Goal: Find specific page/section: Find specific page/section

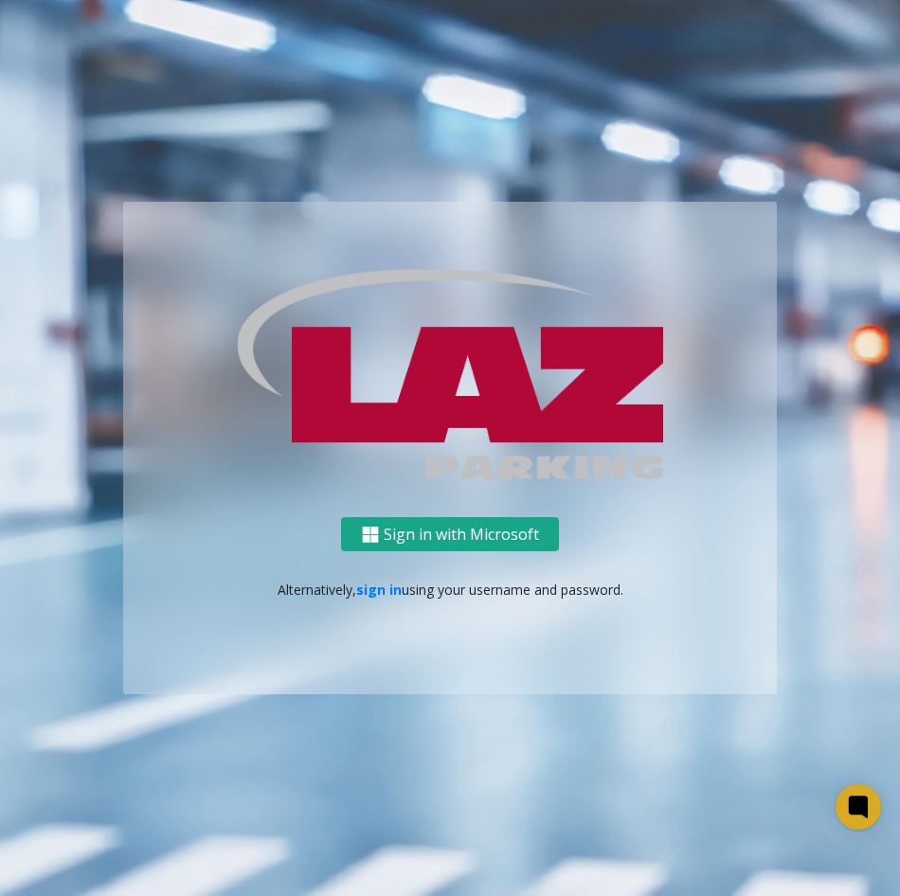
click at [520, 527] on button "Sign in with Microsoft" at bounding box center [450, 534] width 218 height 35
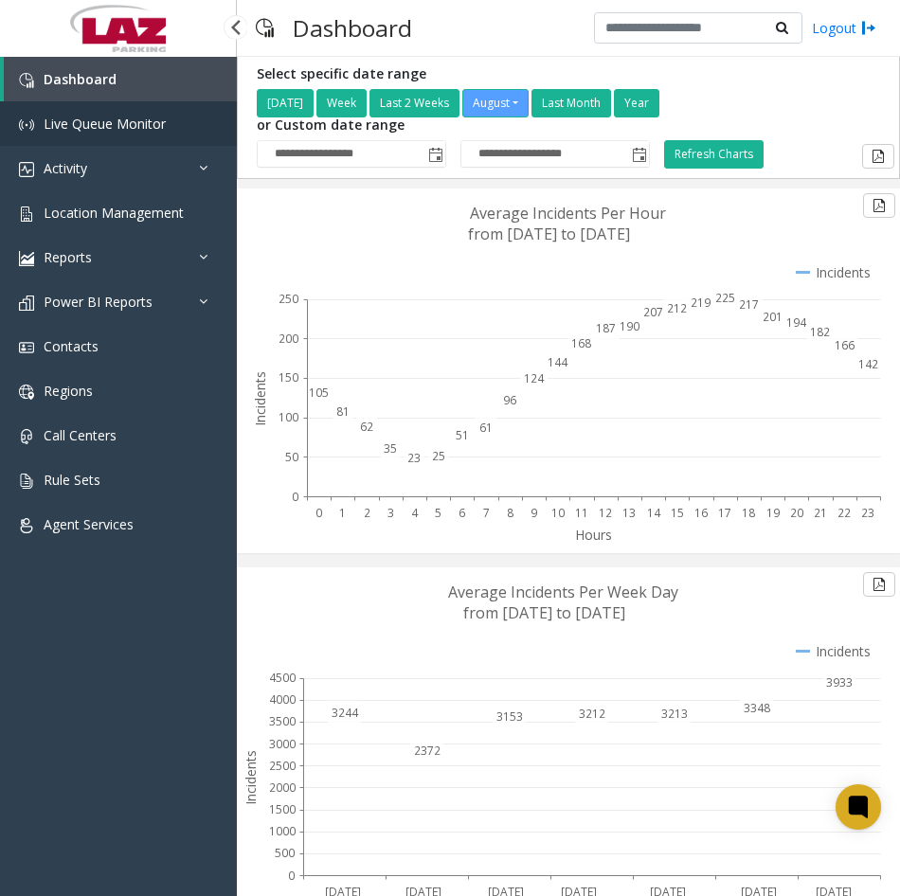
click at [134, 132] on span "Live Queue Monitor" at bounding box center [105, 124] width 122 height 18
